Goal: Complete application form

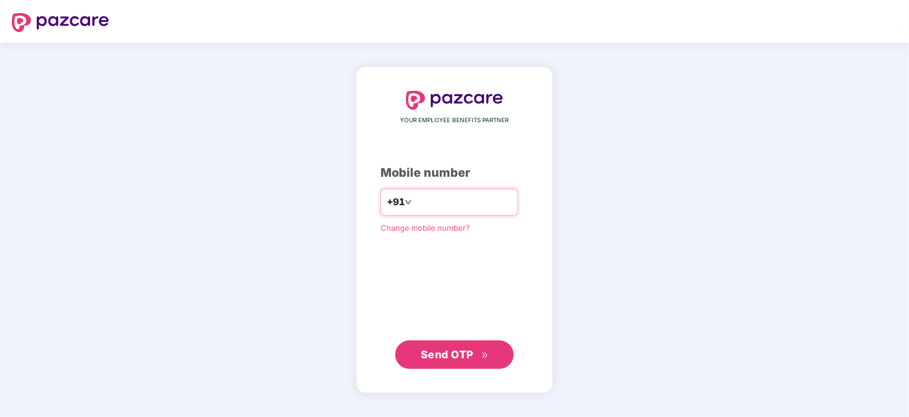
click at [445, 200] on input "number" at bounding box center [462, 202] width 97 height 19
type input "**********"
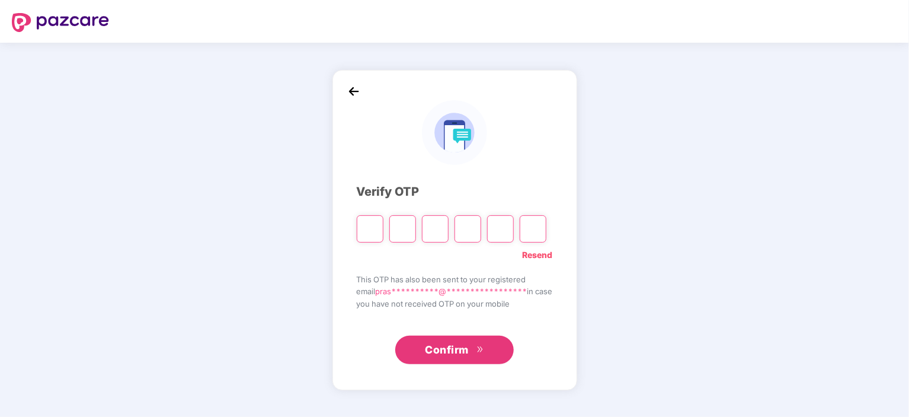
type input "*"
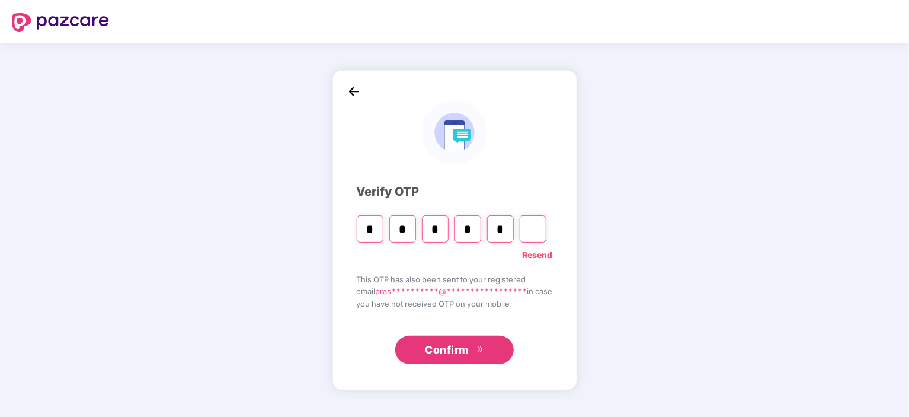
type input "*"
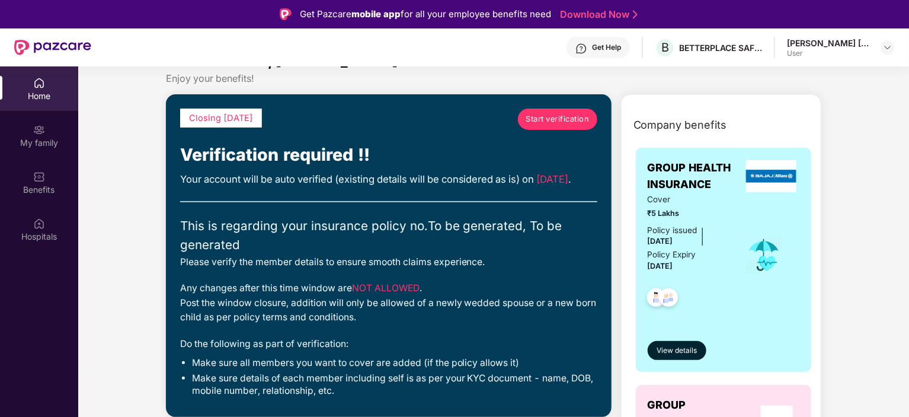
scroll to position [14, 0]
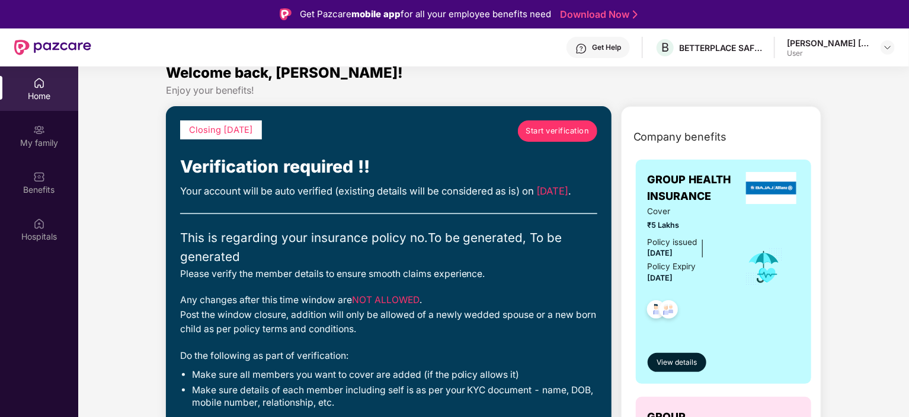
click at [555, 125] on span "Start verification" at bounding box center [557, 131] width 63 height 12
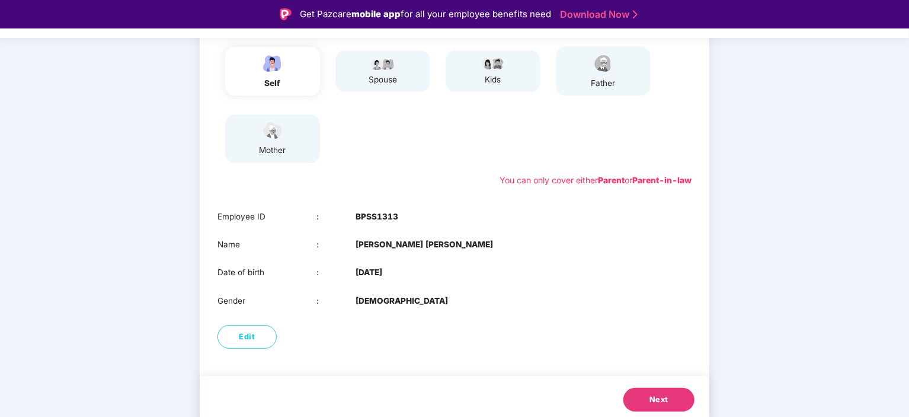
scroll to position [154, 0]
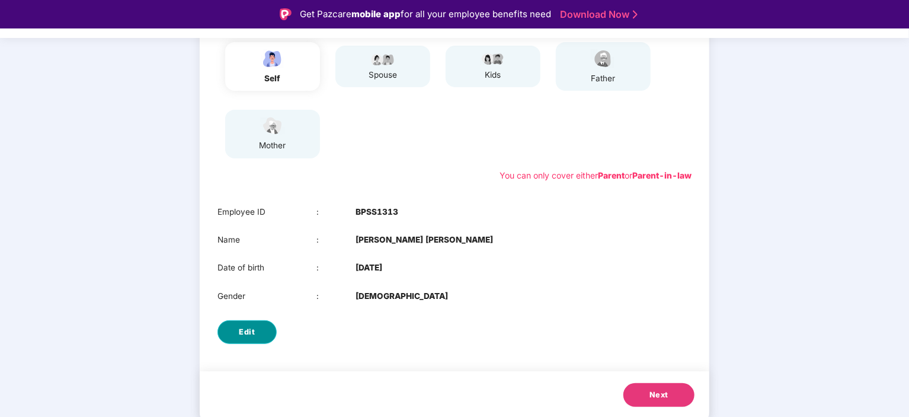
click at [245, 329] on span "Edit" at bounding box center [247, 332] width 16 height 12
select select "****"
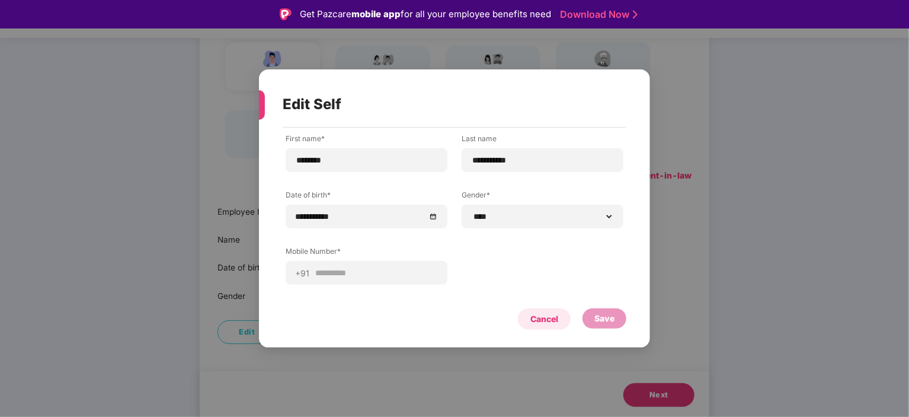
click at [548, 318] on div "Cancel" at bounding box center [545, 318] width 28 height 13
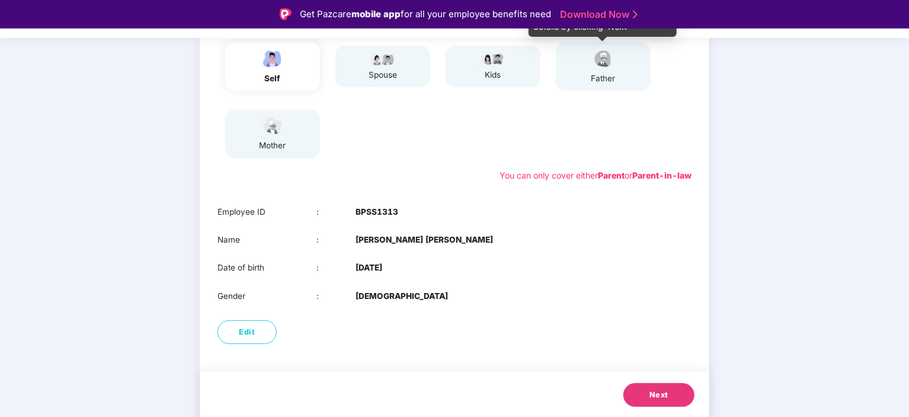
click at [595, 74] on div "father" at bounding box center [604, 78] width 30 height 12
click at [664, 395] on span "Next" at bounding box center [659, 395] width 19 height 12
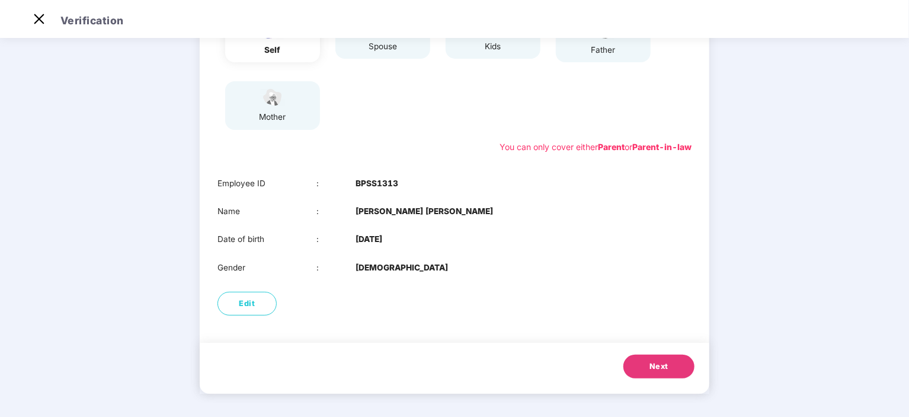
scroll to position [59, 0]
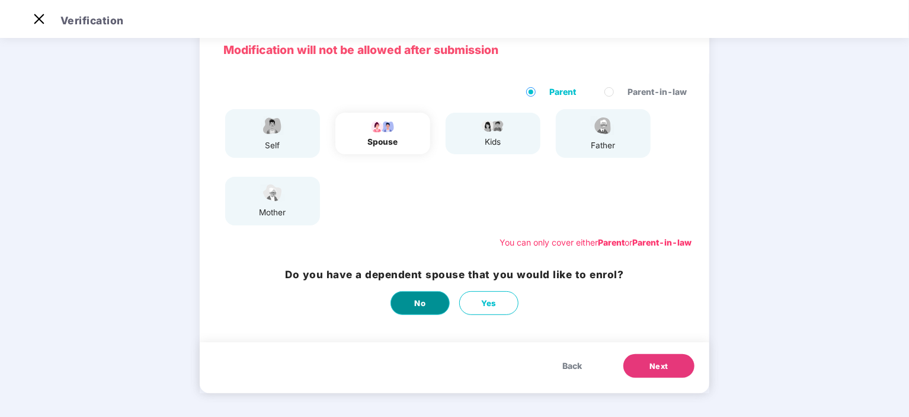
click at [426, 298] on button "No" at bounding box center [420, 303] width 59 height 24
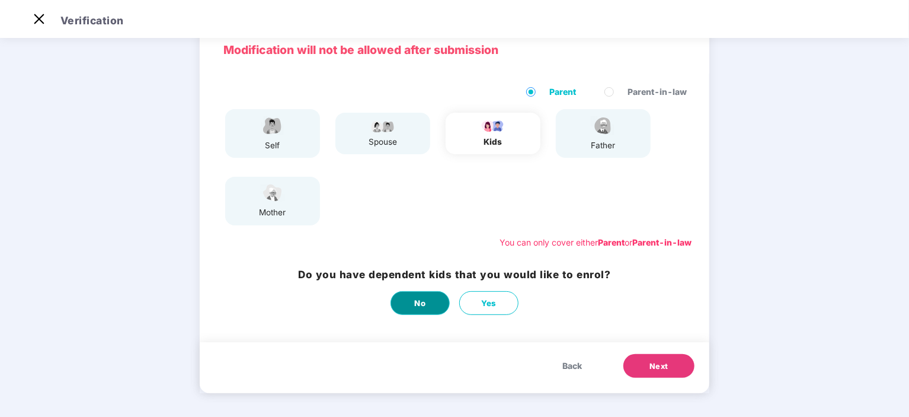
scroll to position [0, 0]
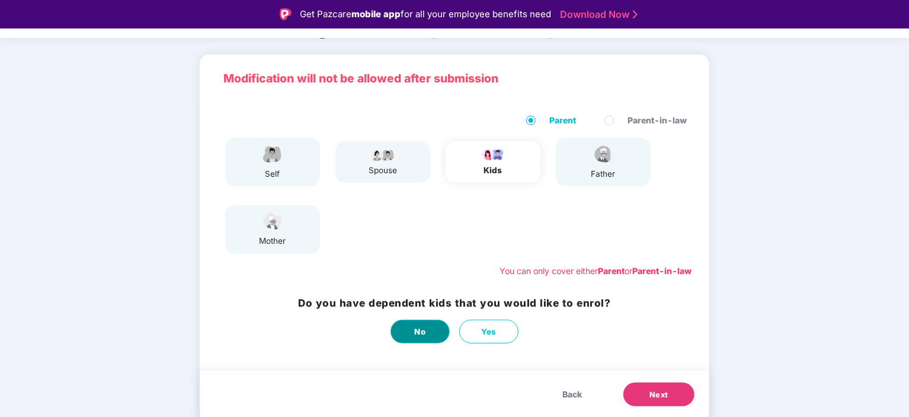
click at [419, 328] on span "No" at bounding box center [420, 331] width 11 height 12
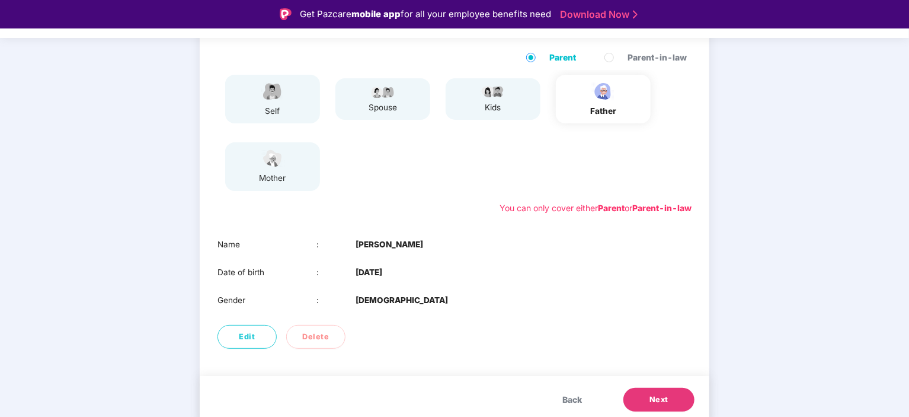
scroll to position [123, 0]
click at [657, 395] on span "Next" at bounding box center [659, 398] width 19 height 12
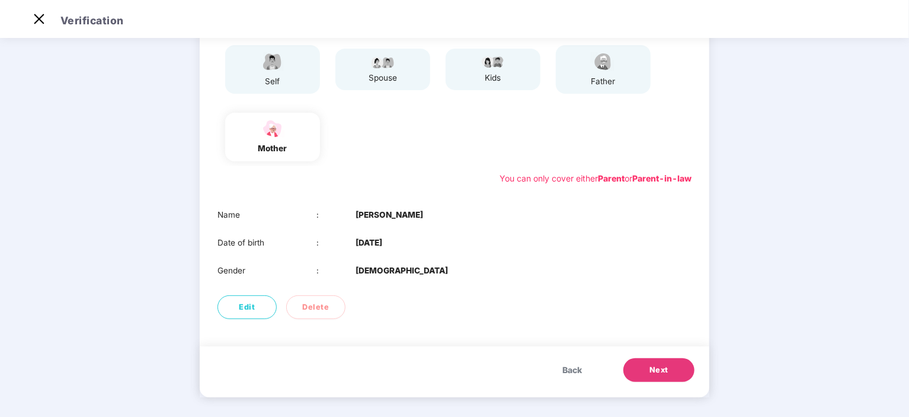
click at [662, 371] on span "Next" at bounding box center [659, 370] width 19 height 12
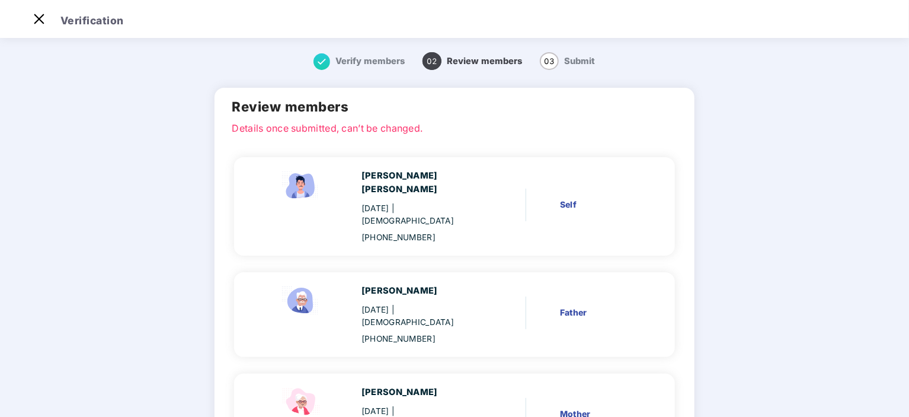
scroll to position [90, 0]
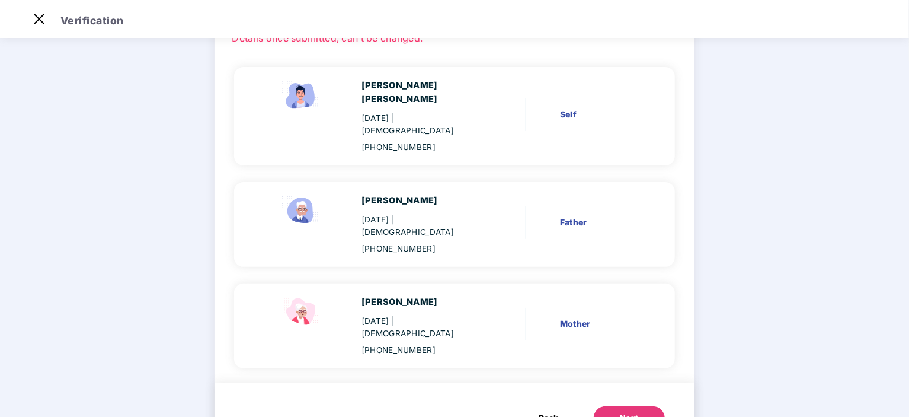
click at [620, 412] on div "Next" at bounding box center [629, 418] width 19 height 12
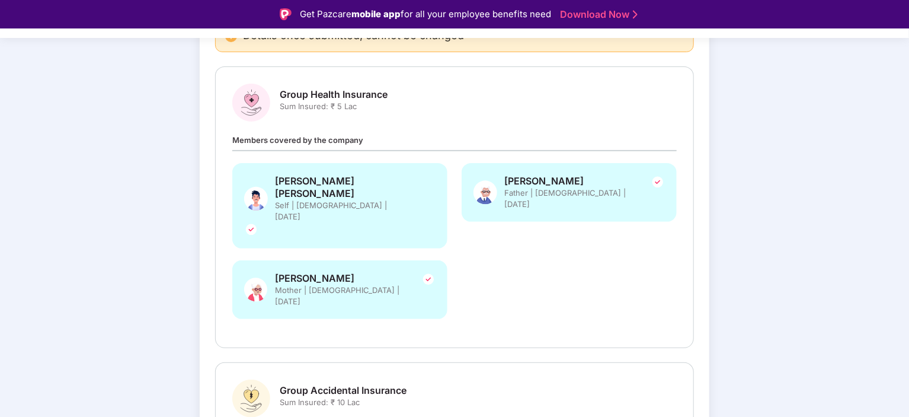
scroll to position [274, 0]
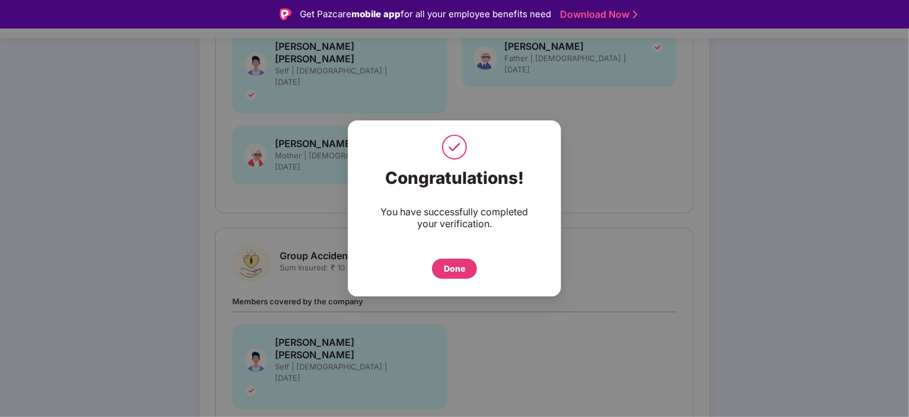
click at [453, 264] on div "Done" at bounding box center [454, 268] width 21 height 13
